Goal: Submit feedback/report problem: Provide input to the site owners about the experience or issues

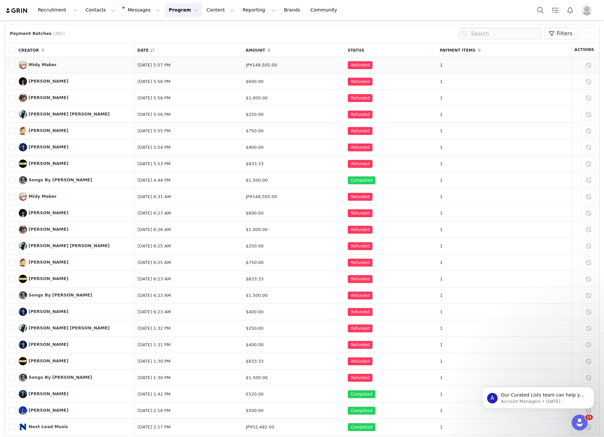
scroll to position [24, 0]
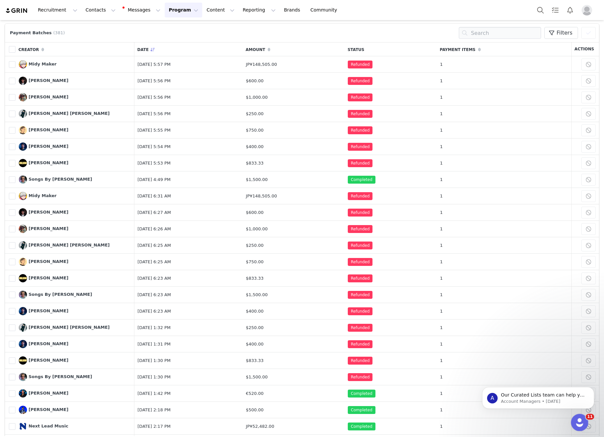
click at [579, 424] on icon "Open Intercom Messenger" at bounding box center [578, 421] width 11 height 11
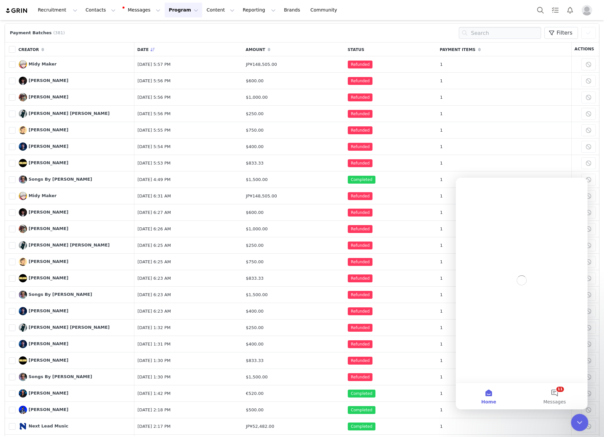
scroll to position [0, 0]
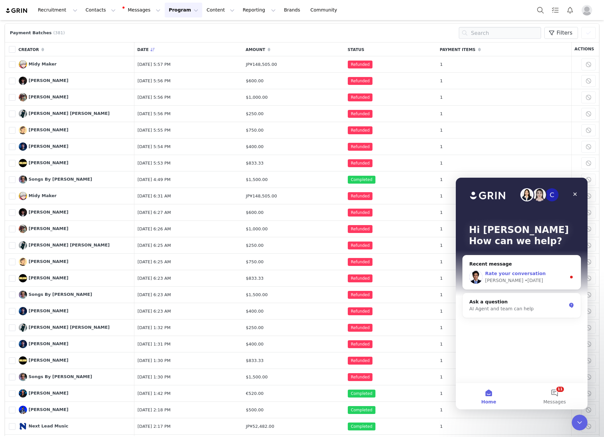
click at [523, 285] on div "Rate your conversation John • 4d ago" at bounding box center [521, 277] width 118 height 24
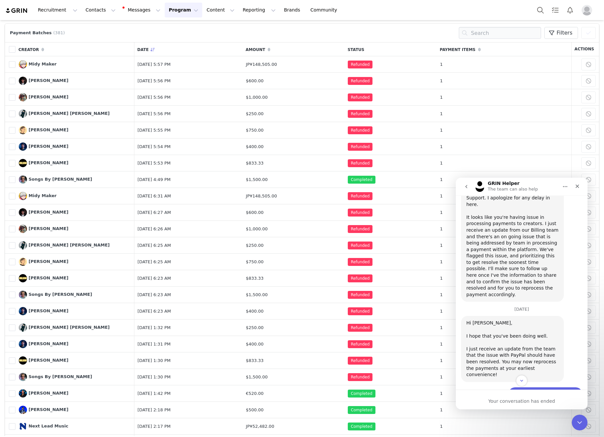
scroll to position [730, 0]
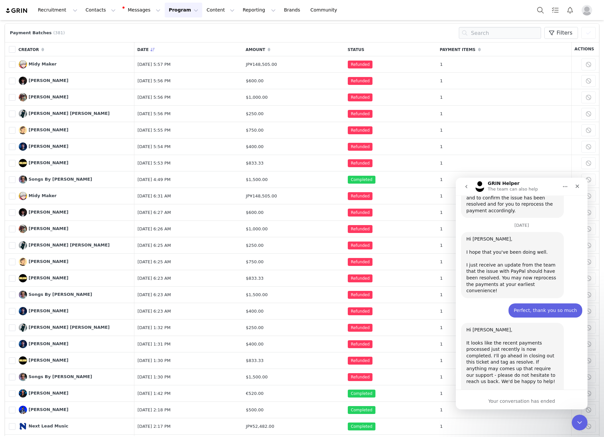
click at [466, 187] on icon "go back" at bounding box center [466, 186] width 2 height 3
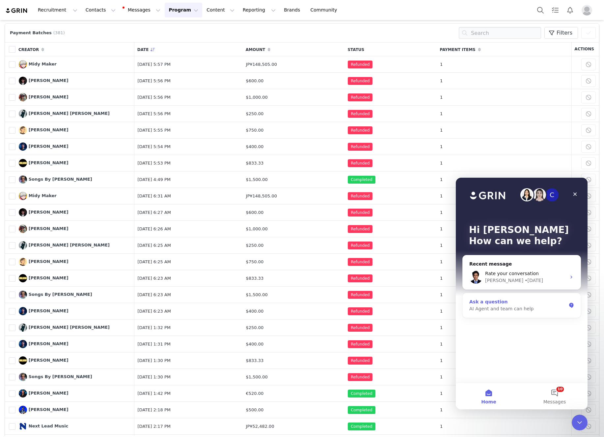
click at [526, 306] on div "AI Agent and team can help" at bounding box center [517, 308] width 97 height 7
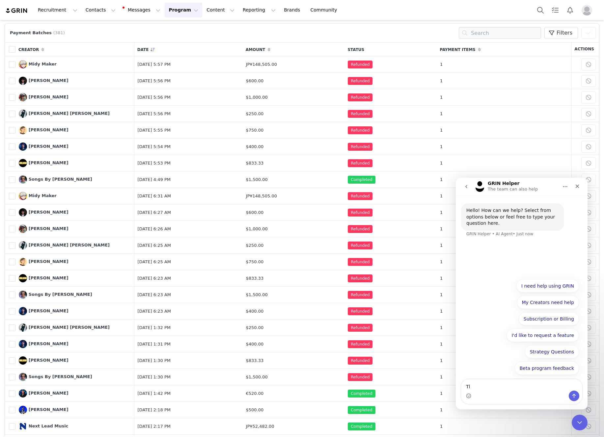
type textarea "T"
type textarea "I want to talk to a human"
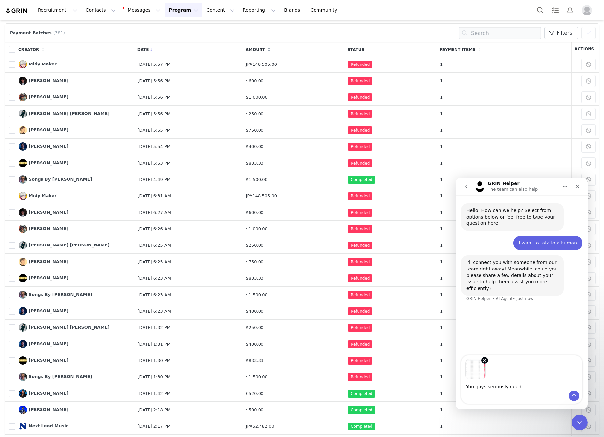
type textarea "You guys seriously need"
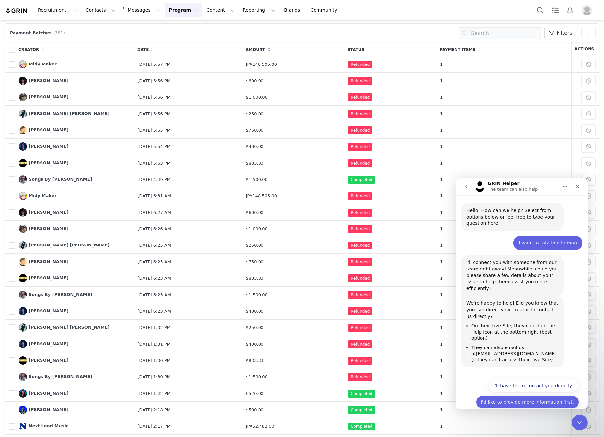
click at [517, 396] on button "I'd like to provide more information first." at bounding box center [527, 402] width 103 height 13
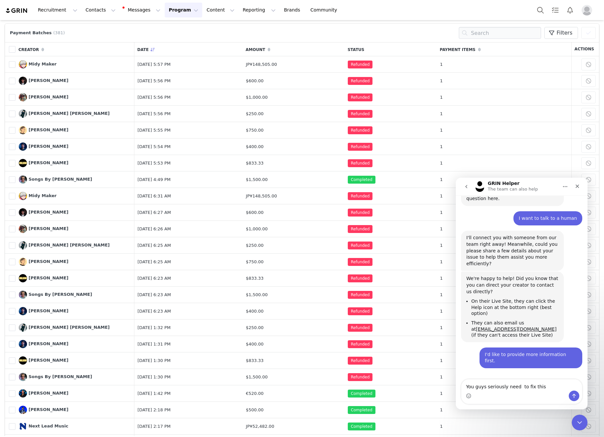
scroll to position [26, 0]
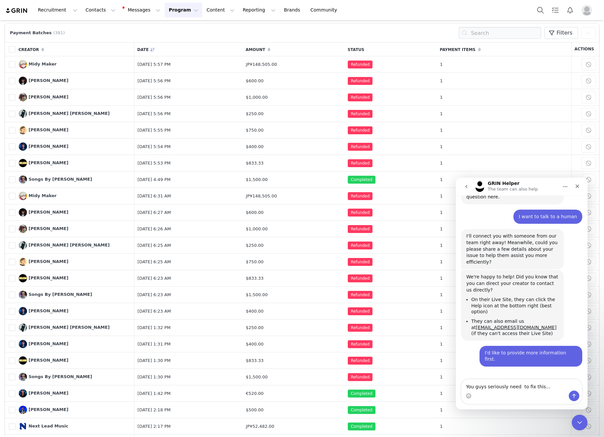
type textarea "You guys seriously need to fix this..."
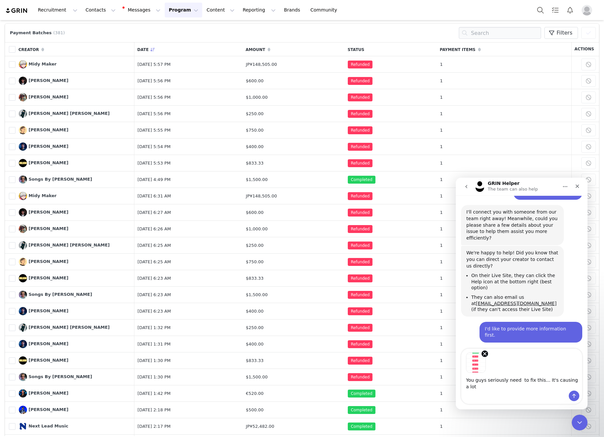
scroll to position [57, 0]
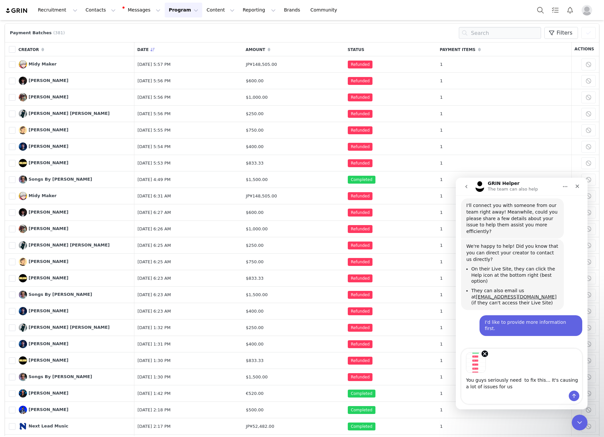
type textarea "You guys seriously need to fix this... It's causing a lot of issues for us"
click at [575, 397] on icon "Send a message…" at bounding box center [573, 395] width 5 height 5
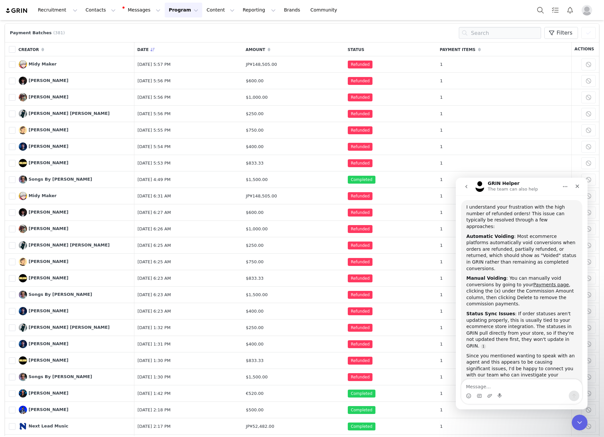
scroll to position [311, 0]
click at [517, 386] on textarea "Message…" at bounding box center [521, 385] width 120 height 11
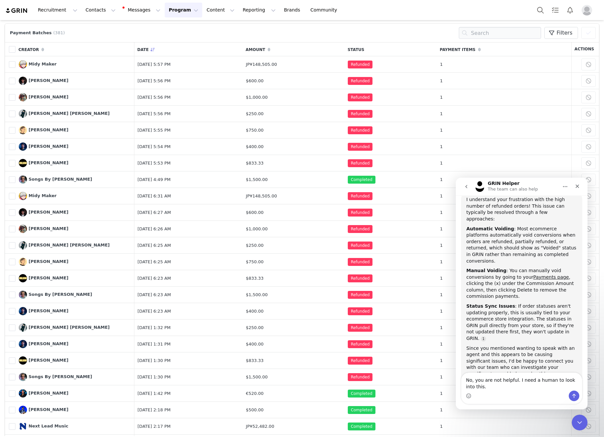
type textarea "No, you are not helpful. I need a human to look into this."
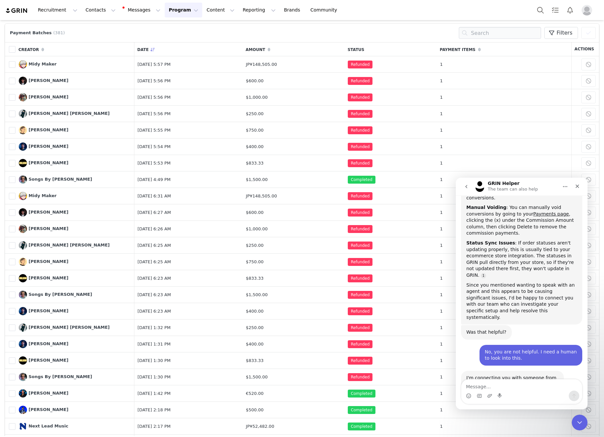
scroll to position [383, 0]
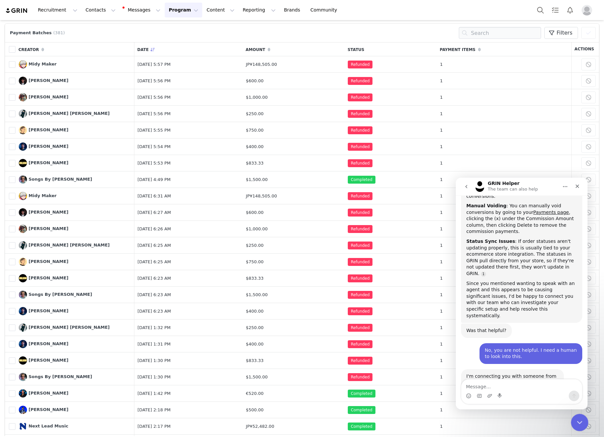
click at [582, 416] on div "Close Intercom Messenger" at bounding box center [578, 422] width 16 height 16
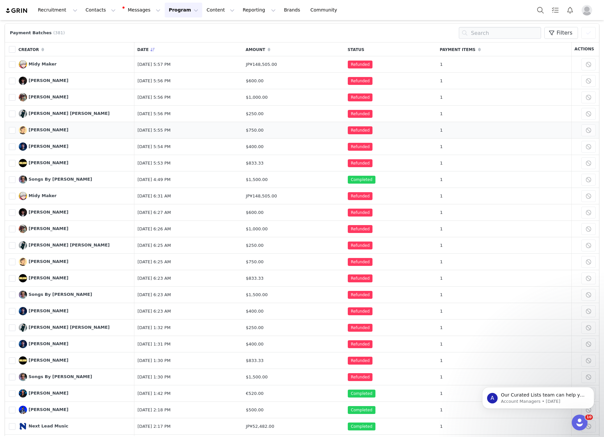
scroll to position [0, 0]
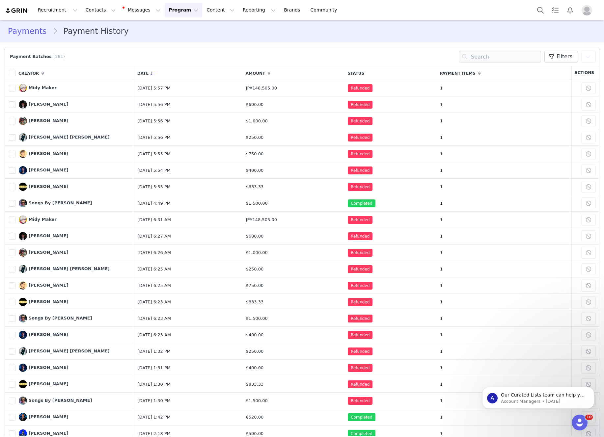
click at [17, 16] on div "Recruitment Recruitment Creator Search Curated Lists Landing Pages Web Extensio…" at bounding box center [174, 10] width 338 height 15
click at [15, 14] on div "Recruitment Recruitment Creator Search Curated Lists Landing Pages Web Extensio…" at bounding box center [174, 10] width 338 height 15
click at [13, 8] on img at bounding box center [16, 11] width 23 height 6
